Goal: Task Accomplishment & Management: Manage account settings

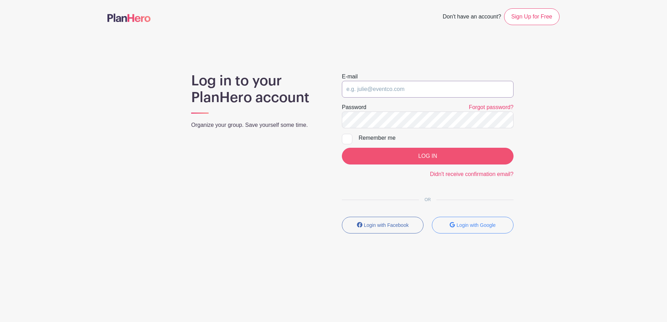
type input "[EMAIL_ADDRESS][DOMAIN_NAME]"
click at [421, 157] on input "LOG IN" at bounding box center [428, 156] width 172 height 17
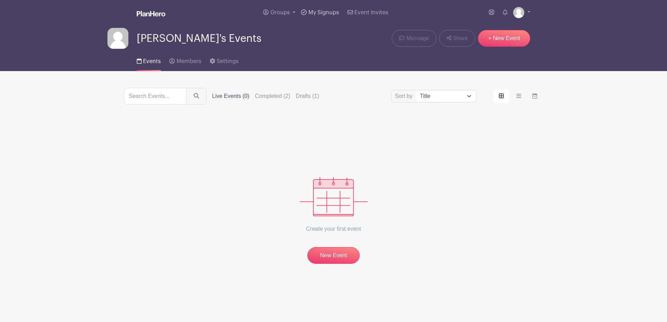
click at [318, 12] on span "My Signups" at bounding box center [323, 13] width 31 height 6
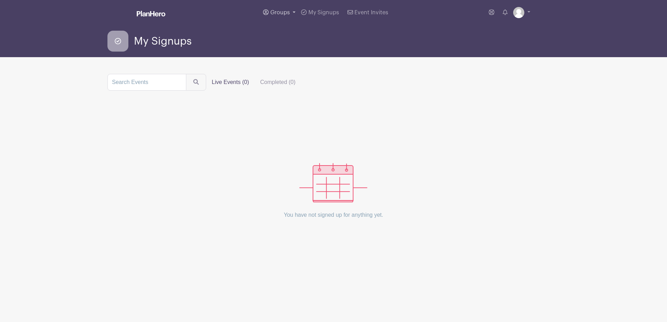
click at [285, 10] on span "Groups" at bounding box center [280, 13] width 20 height 6
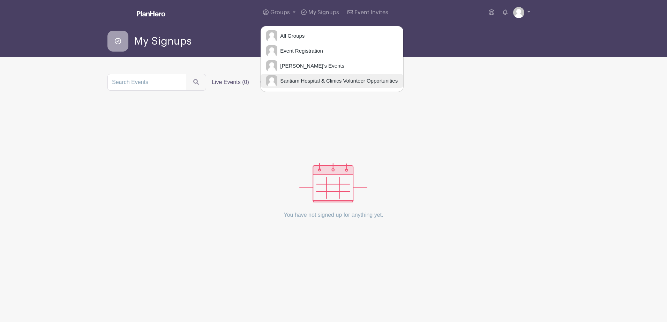
click at [302, 79] on span "Santiam Hospital & Clinics Volunteer Opportunities" at bounding box center [337, 81] width 120 height 8
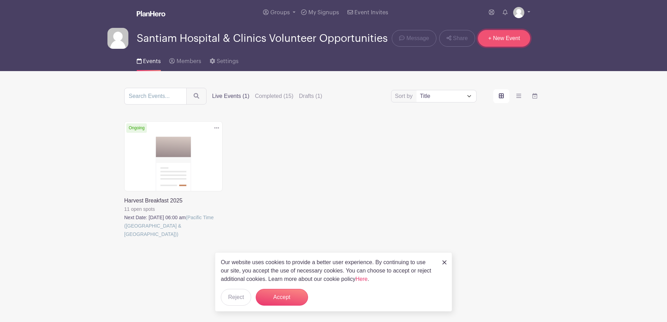
click at [504, 41] on link "+ New Event" at bounding box center [504, 38] width 52 height 17
click at [279, 94] on label "Completed (15)" at bounding box center [274, 96] width 38 height 8
click at [0, 0] on input "Completed (15)" at bounding box center [0, 0] width 0 height 0
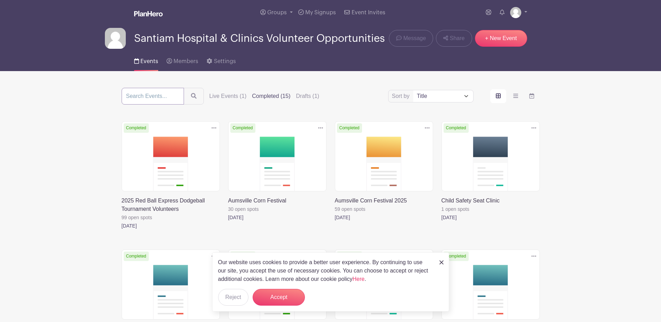
click at [172, 101] on input "search" at bounding box center [153, 96] width 62 height 17
type input "canyon river"
click at [184, 88] on button "submit" at bounding box center [194, 96] width 20 height 17
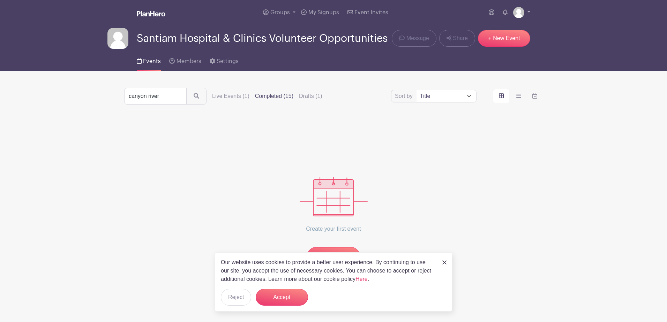
click at [445, 263] on img at bounding box center [444, 262] width 4 height 4
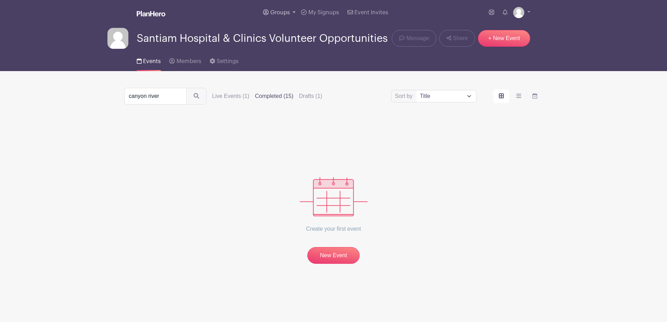
click at [274, 13] on span "Groups" at bounding box center [280, 13] width 20 height 6
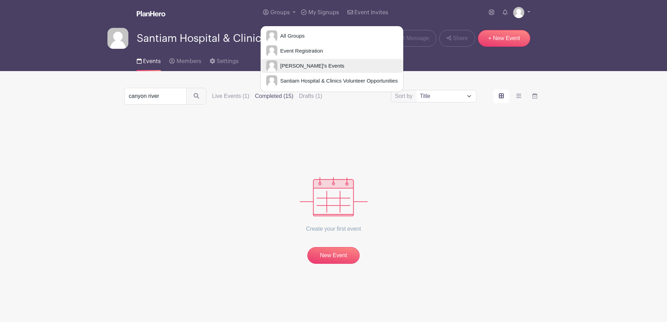
click at [295, 64] on span "[PERSON_NAME]'s Events" at bounding box center [310, 66] width 67 height 8
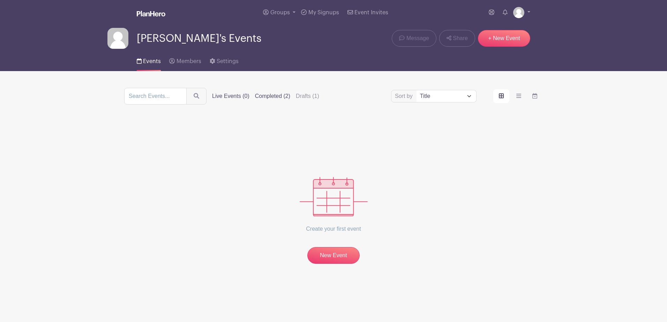
click at [279, 97] on label "Completed (2)" at bounding box center [272, 96] width 35 height 8
click at [0, 0] on input "Completed (2)" at bounding box center [0, 0] width 0 height 0
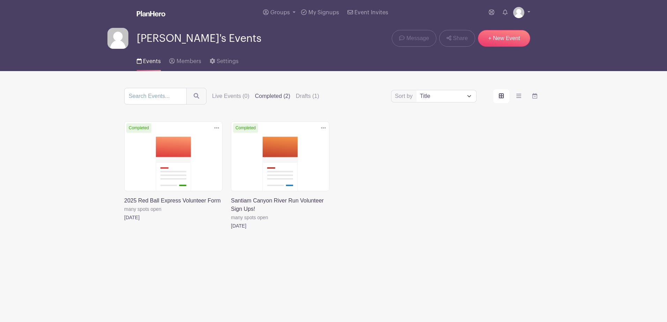
click at [323, 126] on icon at bounding box center [323, 128] width 5 height 6
click at [302, 143] on link "Duplicate" at bounding box center [300, 143] width 55 height 11
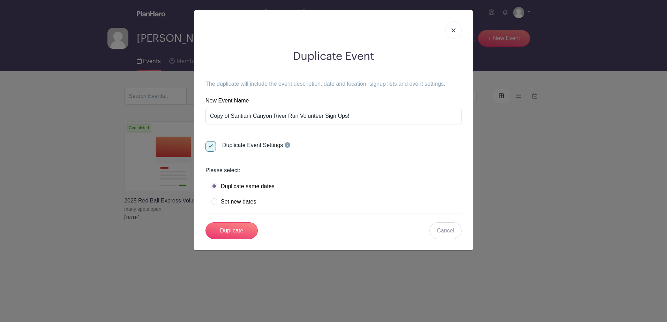
click at [242, 202] on label "Set new dates" at bounding box center [233, 201] width 45 height 7
radio input "true"
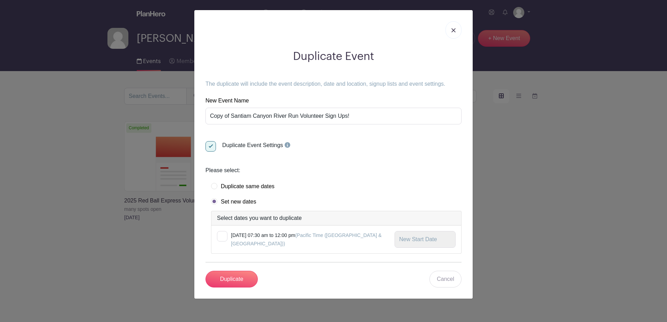
click at [225, 238] on div at bounding box center [222, 236] width 10 height 10
click at [221, 236] on input "checkbox" at bounding box center [219, 233] width 5 height 5
checkbox input "true"
click at [401, 239] on input "text" at bounding box center [424, 239] width 61 height 17
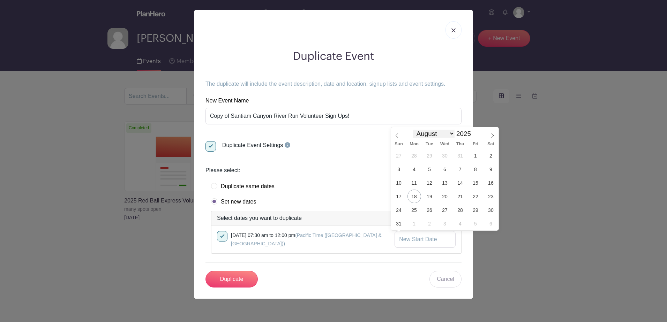
click at [448, 134] on select "January February March April May June July August September October November De…" at bounding box center [433, 134] width 41 height 8
select select "8"
click at [413, 130] on select "January February March April May June July August September October November De…" at bounding box center [433, 134] width 41 height 8
click at [492, 197] on span "27" at bounding box center [491, 197] width 14 height 14
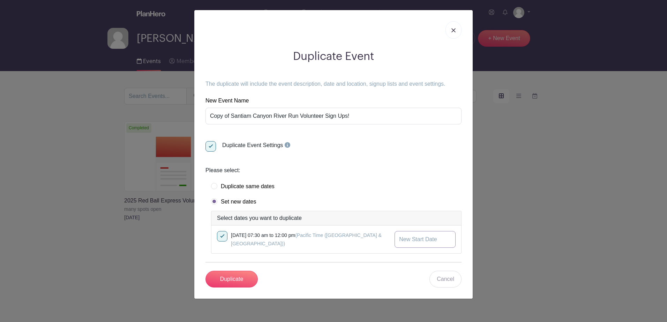
type input "[DATE]"
click at [292, 280] on div "Duplicate Cancel" at bounding box center [333, 279] width 256 height 17
click at [239, 280] on input "Duplicate" at bounding box center [231, 279] width 52 height 17
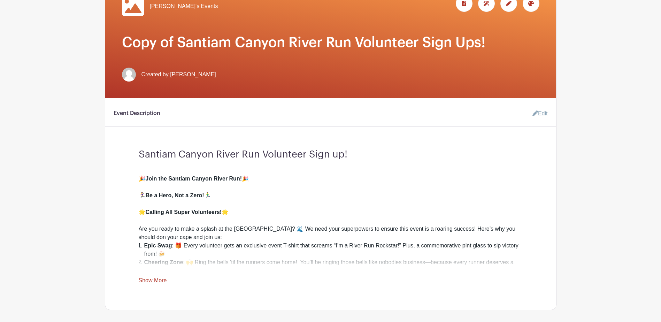
scroll to position [209, 0]
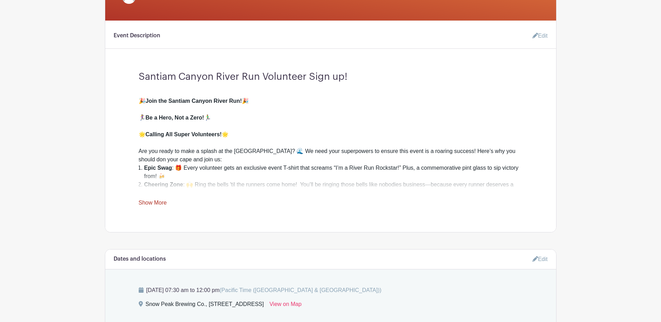
click at [155, 202] on link "Show More" at bounding box center [153, 204] width 28 height 9
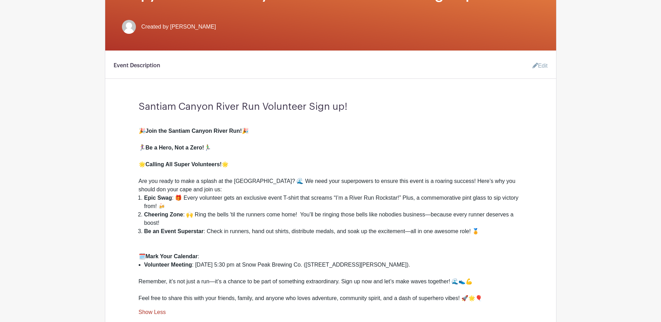
scroll to position [131, 0]
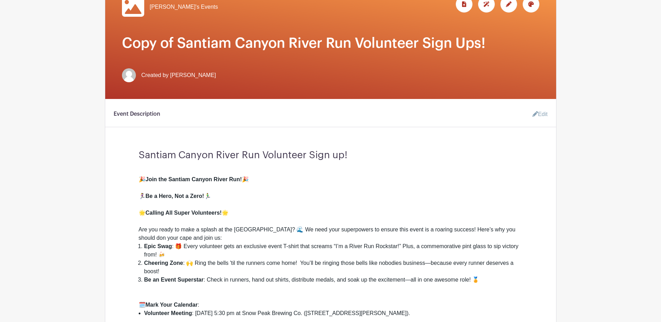
click at [546, 113] on link "Edit" at bounding box center [537, 114] width 21 height 14
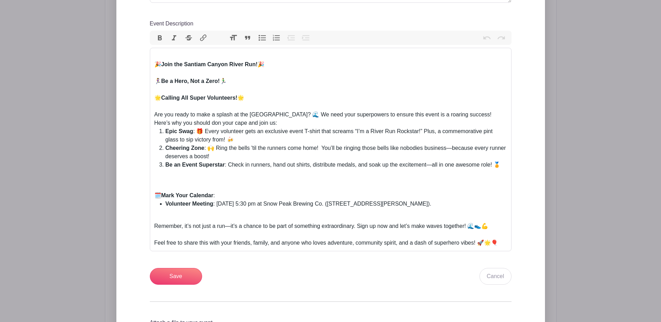
scroll to position [340, 0]
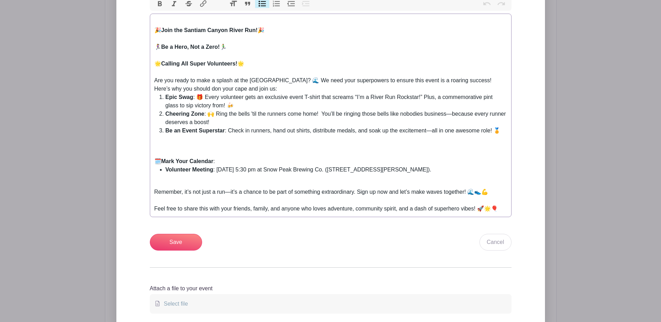
drag, startPoint x: 454, startPoint y: 173, endPoint x: 218, endPoint y: 170, distance: 236.4
click at [218, 170] on li "Volunteer Meeting : [DATE] 5:30 pm at Snow Peak Brewing Co. ([STREET_ADDRESS][P…" at bounding box center [337, 170] width 342 height 8
click at [251, 169] on li "Volunteer Meeting : [DATE] 5:30 pm at Snow Peak Brewing Co. ([STREET_ADDRESS][P…" at bounding box center [337, 170] width 342 height 8
click at [256, 170] on li "Volunteer Meeting : [DATE] 5:30 pm at Snow Peak Brewing Co. ([STREET_ADDRESS][P…" at bounding box center [337, 170] width 342 height 8
type trix-editor "<lor><ip>🎉 <dolors>Amet con Adipisc Elitse Doeiu Tem!</incidi> 🎉</utl><etd><ma>…"
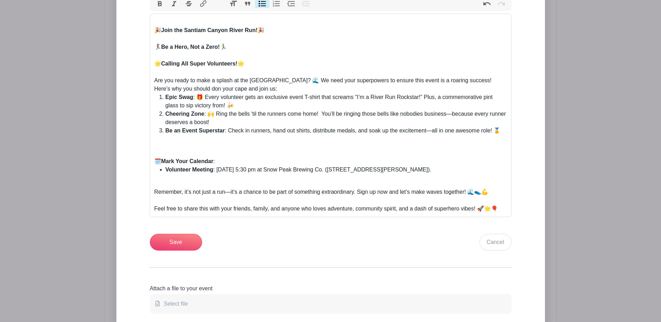
click at [340, 258] on div "Add Description Short Intro Santiam Canyon River Run Volunteer Sign up! Event D…" at bounding box center [330, 121] width 395 height 418
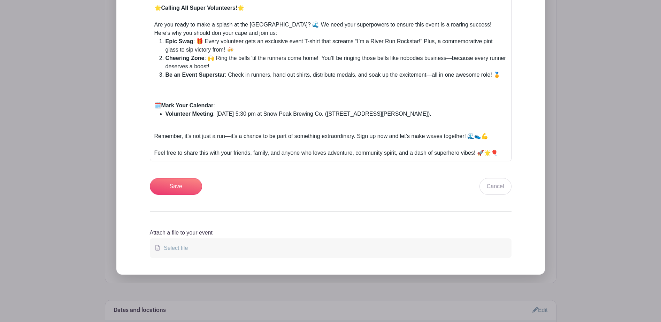
scroll to position [445, 0]
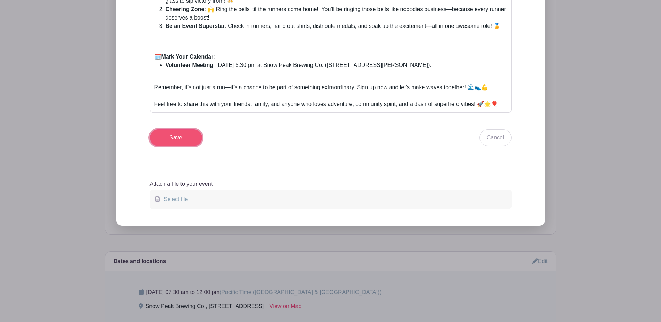
click at [195, 142] on input "Save" at bounding box center [176, 137] width 52 height 17
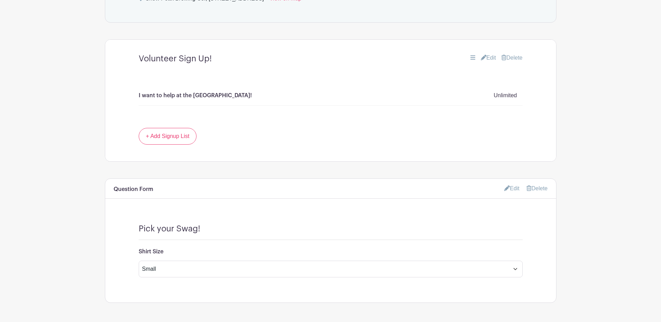
scroll to position [595, 0]
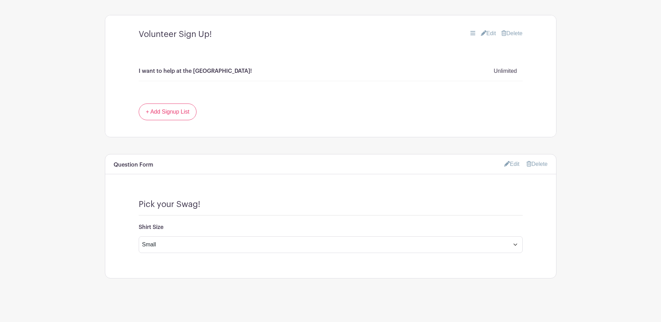
click at [485, 31] on link "Edit" at bounding box center [488, 33] width 15 height 8
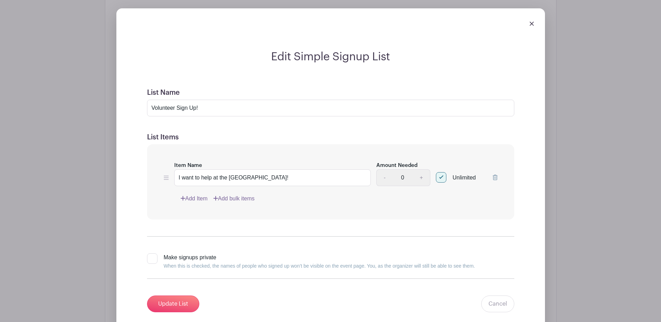
scroll to position [665, 0]
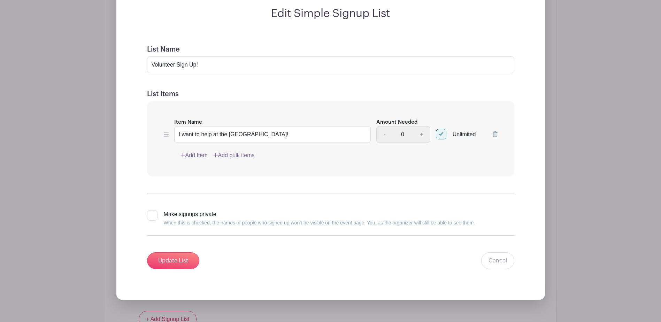
click at [198, 155] on link "Add Item" at bounding box center [194, 155] width 27 height 8
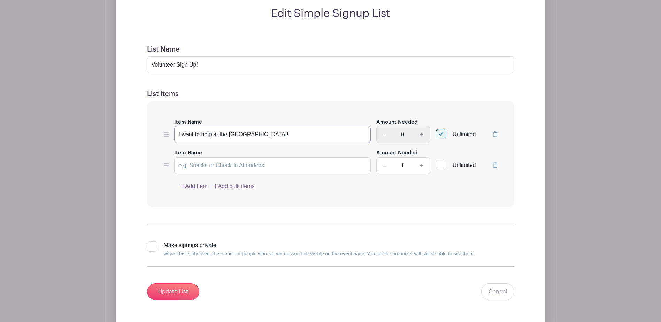
drag, startPoint x: 307, startPoint y: 134, endPoint x: 213, endPoint y: 131, distance: 94.2
click at [213, 131] on input "I want to help at the [GEOGRAPHIC_DATA]!" at bounding box center [272, 134] width 197 height 17
type input "I want to help set up!"
click at [201, 167] on input "Item Name" at bounding box center [272, 165] width 197 height 17
type input "I want to help with the run!"
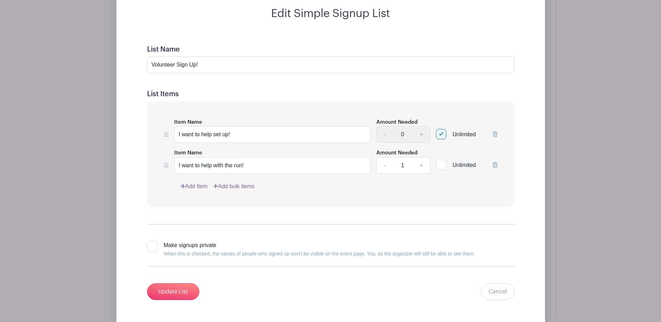
click at [442, 162] on div at bounding box center [441, 165] width 10 height 10
click at [441, 162] on input "Unlimited" at bounding box center [438, 163] width 5 height 5
checkbox input "true"
click at [244, 134] on input "I want to help set up!" at bounding box center [272, 134] width 197 height 17
type input "I want to help set up! 7-9AM"
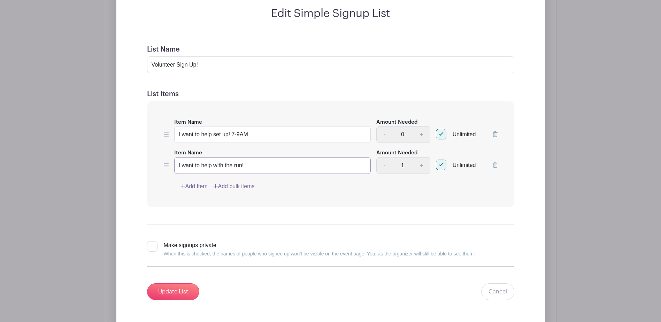
click at [252, 169] on input "I want to help with the run!" at bounding box center [272, 165] width 197 height 17
click at [191, 183] on link "Add Item" at bounding box center [194, 186] width 27 height 8
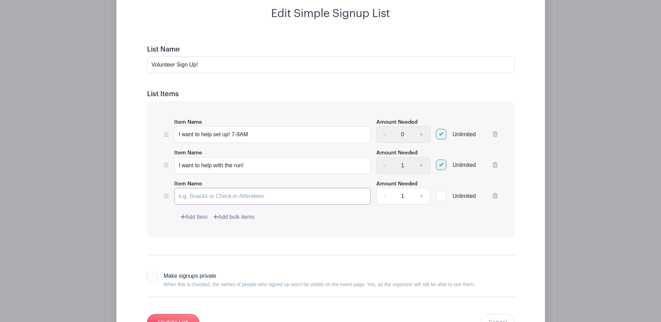
click at [191, 196] on input "Item Name" at bounding box center [272, 196] width 197 height 17
type input "I want to help with everything! 7AM-12PM"
click at [266, 166] on input "I want to help with the run!" at bounding box center [272, 165] width 197 height 17
type input "I want to help with the run! 9:00AM-12:00PM"
click at [440, 196] on input "Unlimited" at bounding box center [438, 194] width 5 height 5
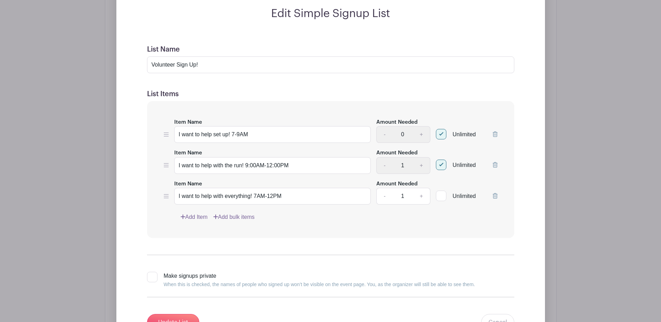
checkbox input "true"
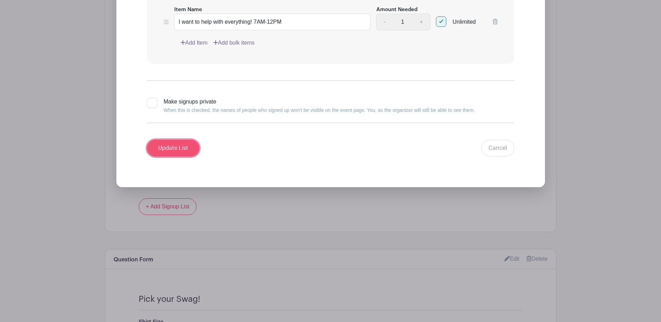
click at [182, 152] on input "Update List" at bounding box center [173, 148] width 52 height 17
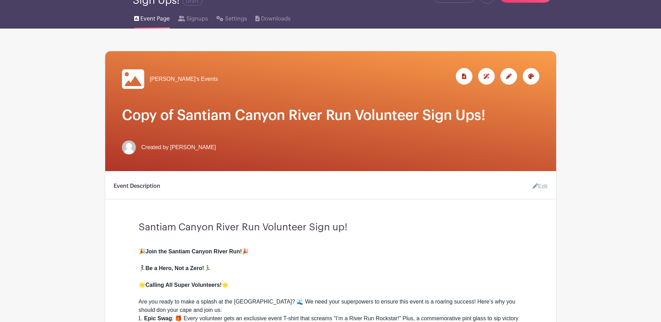
scroll to position [0, 0]
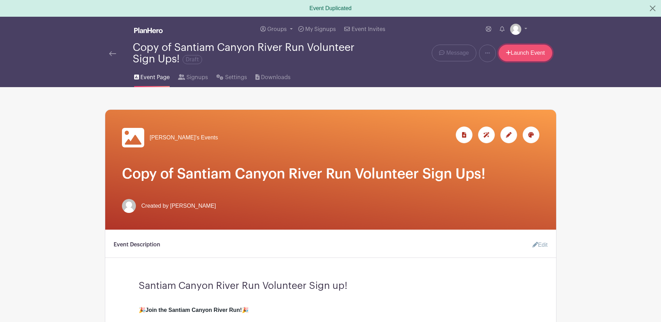
click at [531, 51] on link "Launch Event" at bounding box center [526, 53] width 54 height 17
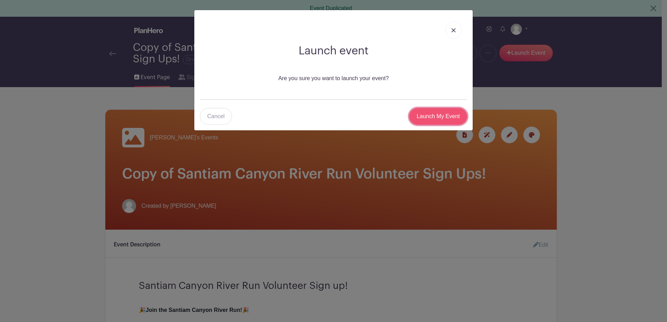
click at [455, 122] on input "Launch My Event" at bounding box center [438, 116] width 58 height 17
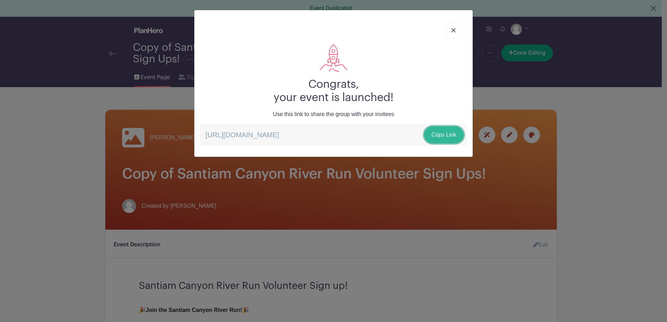
click at [449, 135] on link "Copy Link" at bounding box center [443, 135] width 39 height 17
click at [456, 33] on link at bounding box center [453, 29] width 16 height 17
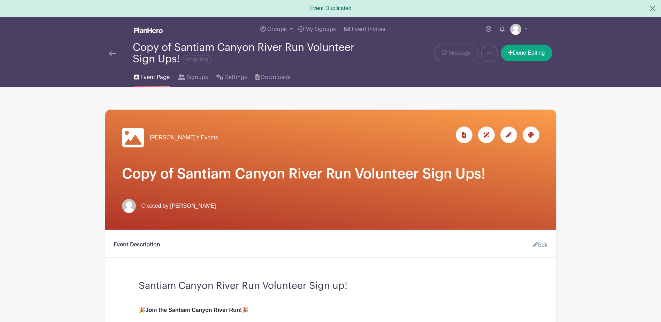
click at [203, 50] on div "Copy of Santiam Canyon River Run Volunteer Sign Ups! ongoing" at bounding box center [246, 53] width 226 height 23
click at [199, 44] on div "Copy of Santiam Canyon River Run Volunteer Sign Ups! ongoing" at bounding box center [246, 53] width 226 height 23
click at [168, 46] on div "Copy of Santiam Canyon River Run Volunteer Sign Ups! ongoing" at bounding box center [246, 53] width 226 height 23
click at [159, 49] on div "Copy of Santiam Canyon River Run Volunteer Sign Ups! ongoing" at bounding box center [246, 53] width 226 height 23
click at [484, 56] on link at bounding box center [490, 53] width 17 height 17
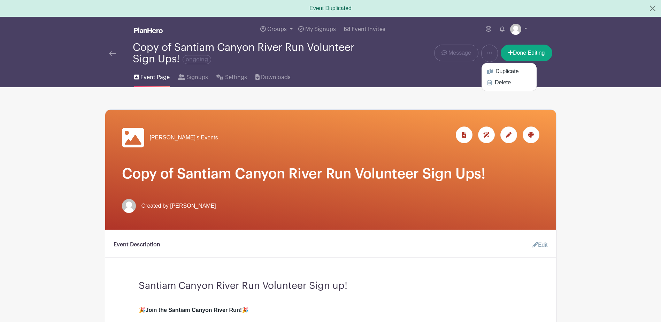
click at [507, 136] on icon at bounding box center [509, 135] width 6 height 6
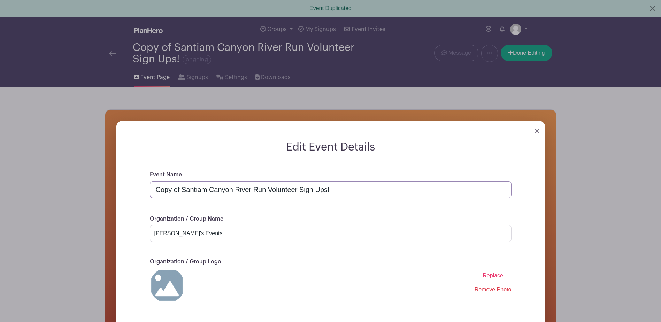
drag, startPoint x: 182, startPoint y: 191, endPoint x: 121, endPoint y: 191, distance: 61.0
click at [124, 191] on form "Edit Event Details Event Name Copy of Santiam Canyon River Run Volunteer Sign U…" at bounding box center [330, 256] width 429 height 230
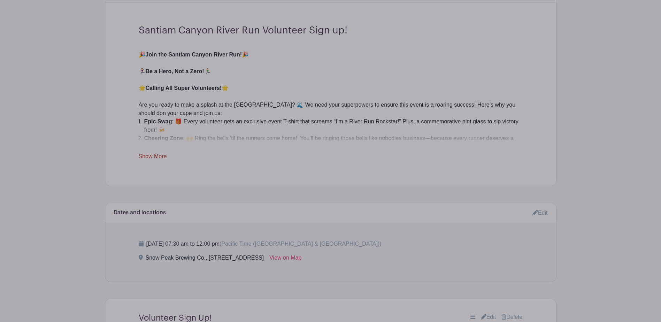
type input "2025 Santiam Canyon River Run Volunteer Sign Ups!"
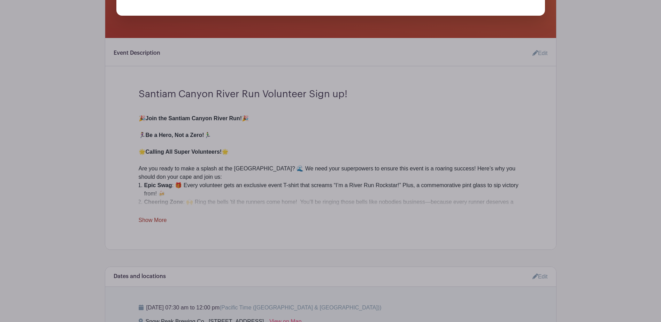
scroll to position [334, 0]
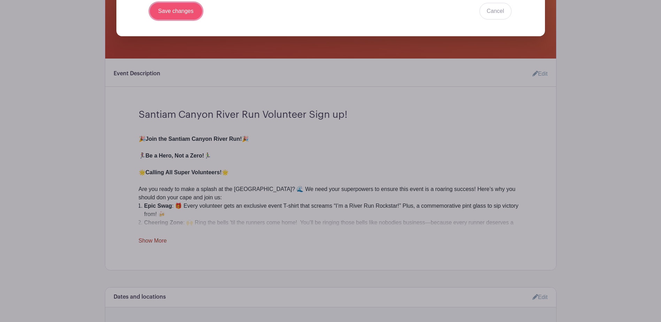
click at [183, 13] on input "Save changes" at bounding box center [176, 11] width 52 height 17
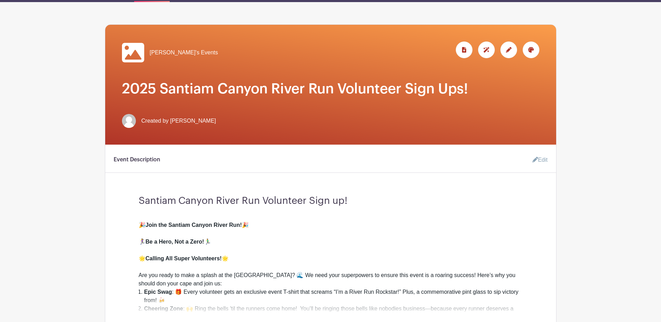
scroll to position [0, 0]
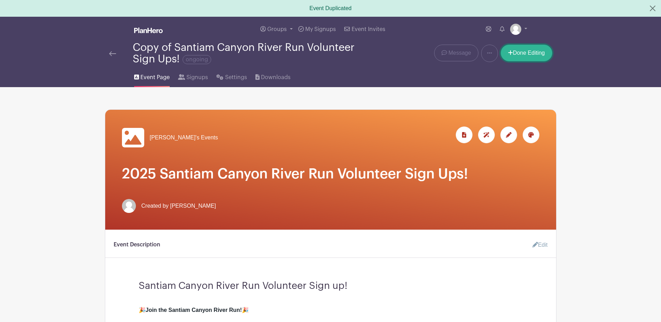
click at [537, 51] on link "Done Editing" at bounding box center [527, 53] width 52 height 17
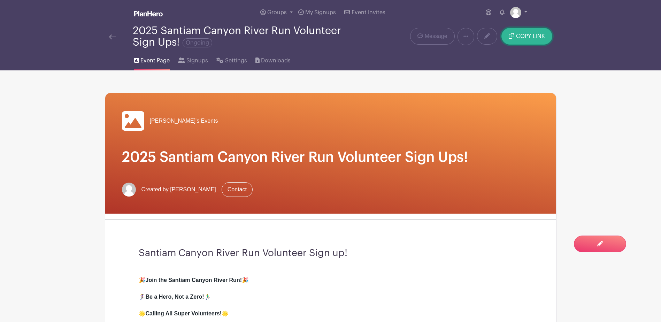
click at [526, 38] on span "COPY LINK" at bounding box center [530, 36] width 29 height 6
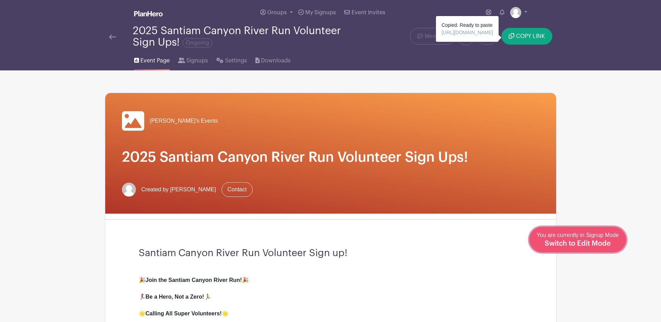
click at [595, 247] on span "Switch to Edit Mode" at bounding box center [578, 243] width 66 height 7
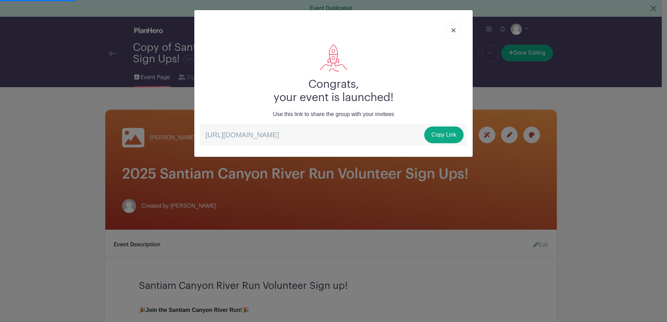
click at [450, 25] on link at bounding box center [453, 29] width 16 height 17
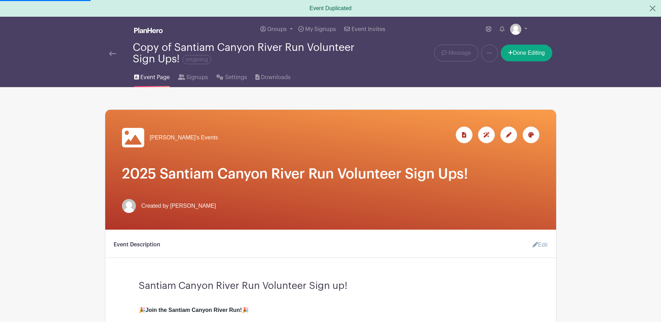
click at [540, 245] on link "Edit" at bounding box center [537, 245] width 21 height 14
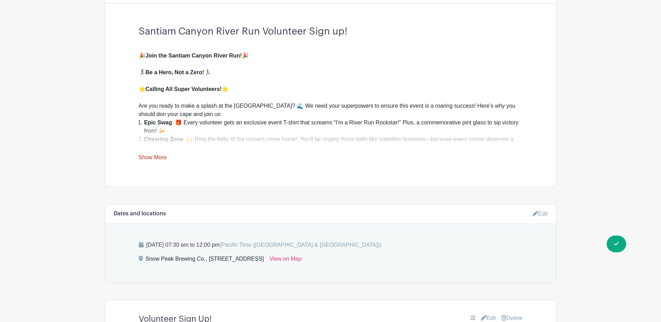
scroll to position [244, 0]
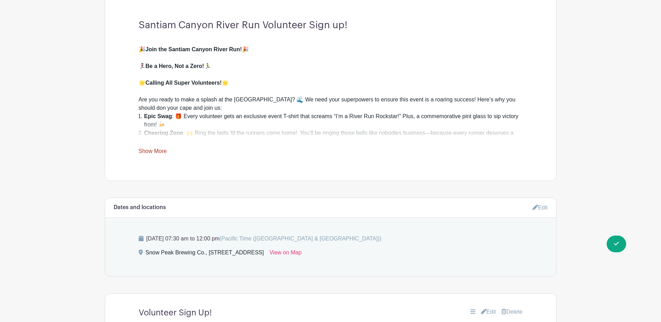
click at [151, 149] on link "Show More" at bounding box center [153, 152] width 28 height 9
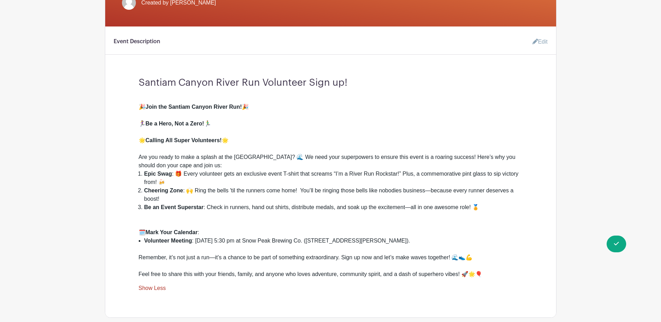
scroll to position [174, 0]
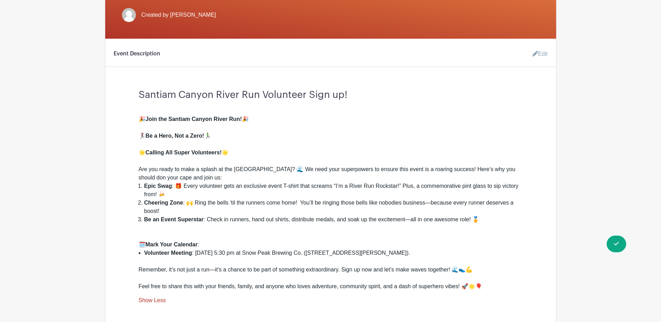
click at [217, 138] on div "🏃‍♀️ Be a Hero, Not a Zero! 🏃‍♂️" at bounding box center [331, 131] width 384 height 17
click at [217, 134] on div "🏃‍♀️ Be a Hero, Not a Zero! 🏃‍♂️" at bounding box center [331, 131] width 384 height 17
click at [542, 55] on link "Edit" at bounding box center [537, 54] width 21 height 14
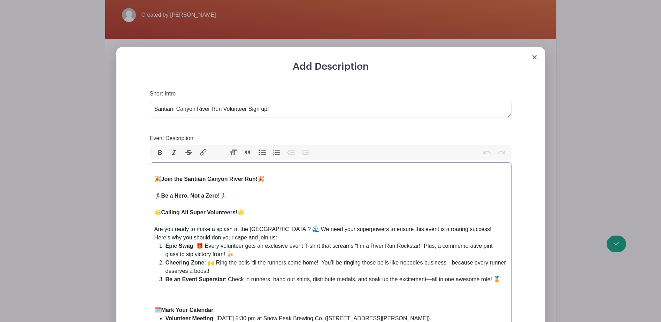
drag, startPoint x: 236, startPoint y: 198, endPoint x: 156, endPoint y: 196, distance: 79.5
click at [156, 196] on div "🏃‍♀️ Be a Hero, Not a Zero! 🏃‍♂️" at bounding box center [330, 191] width 353 height 17
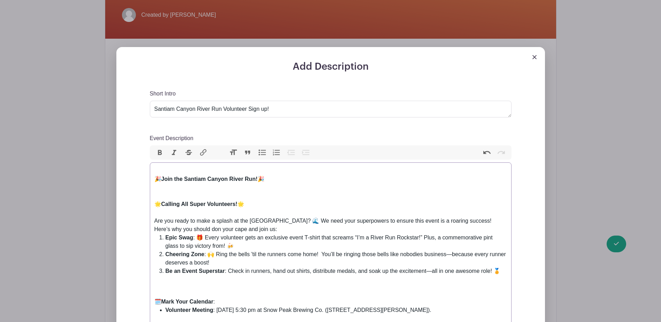
type trix-editor "<lor><ip>🎉 <dolors>Amet con Adipisc Elitse Doeiu Tem!</incidi> 🎉</utl><etd><ma>…"
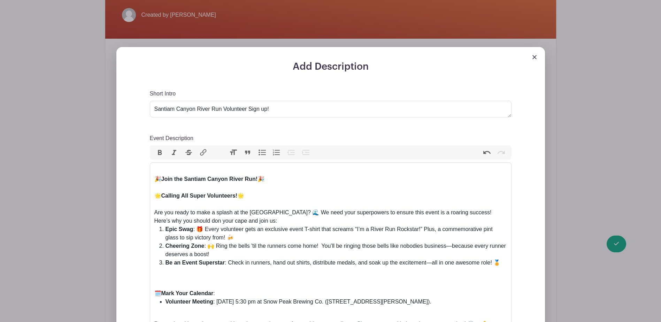
click at [551, 241] on div "Add Description Short Intro Santiam Canyon River Run Volunteer Sign up! Event D…" at bounding box center [331, 255] width 440 height 416
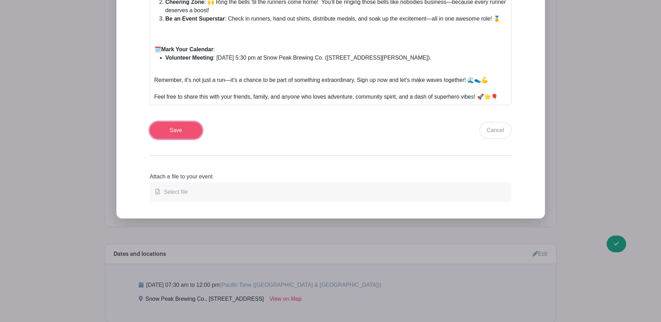
click at [182, 133] on input "Save" at bounding box center [176, 130] width 52 height 17
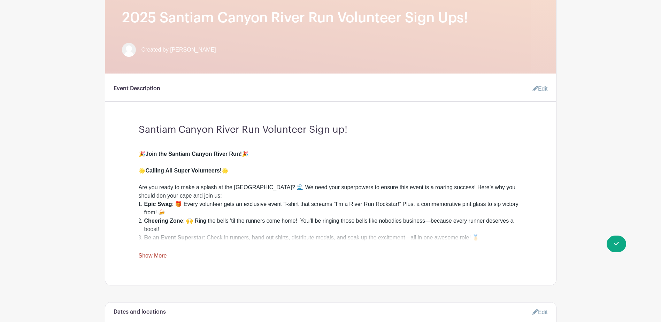
scroll to position [0, 0]
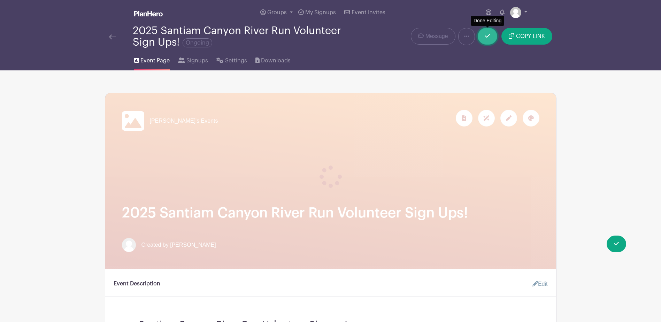
click at [485, 40] on link at bounding box center [488, 36] width 20 height 17
